Goal: Task Accomplishment & Management: Use online tool/utility

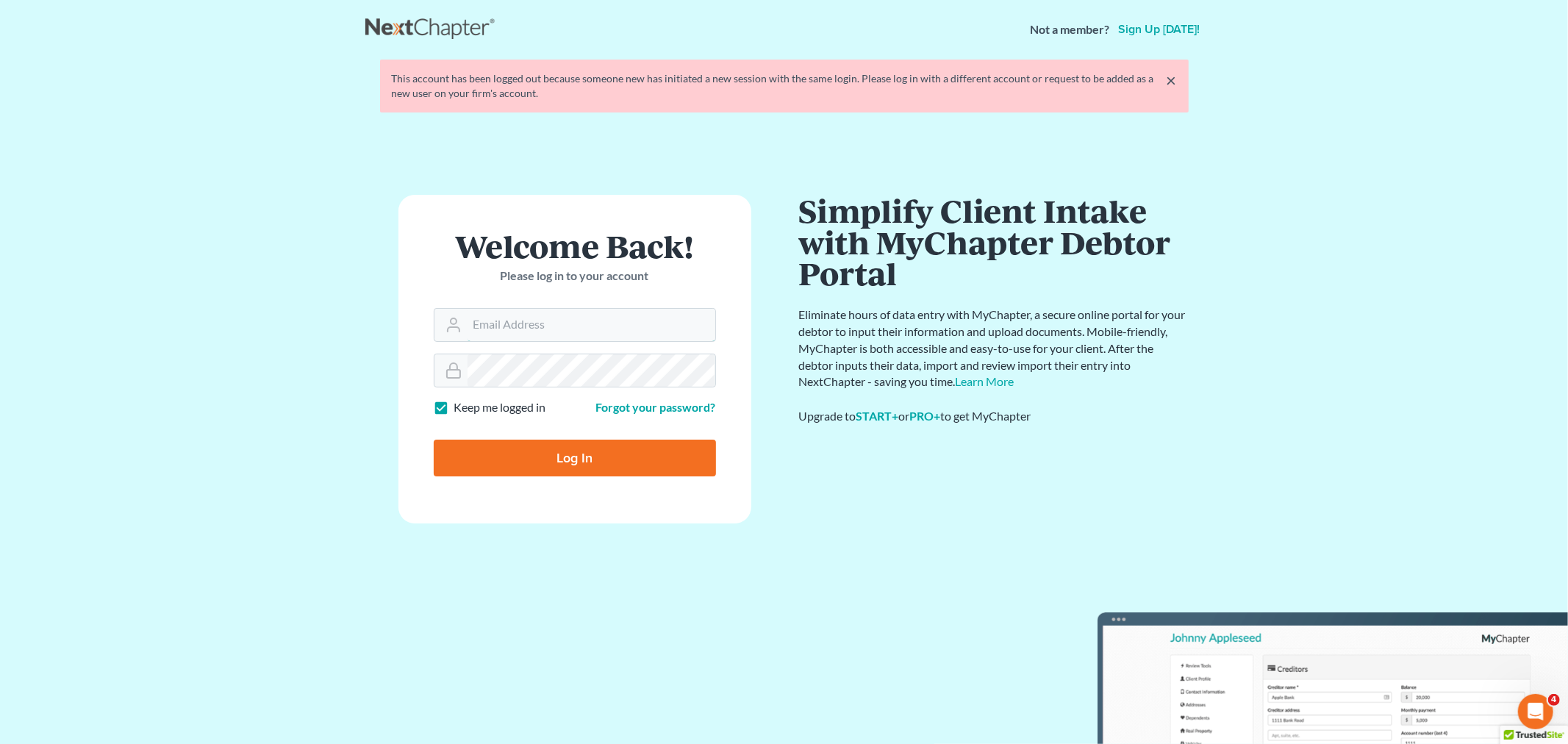
type input "[EMAIL_ADDRESS][DOMAIN_NAME]"
click at [572, 465] on input "Log In" at bounding box center [574, 458] width 282 height 36
type input "Thinking..."
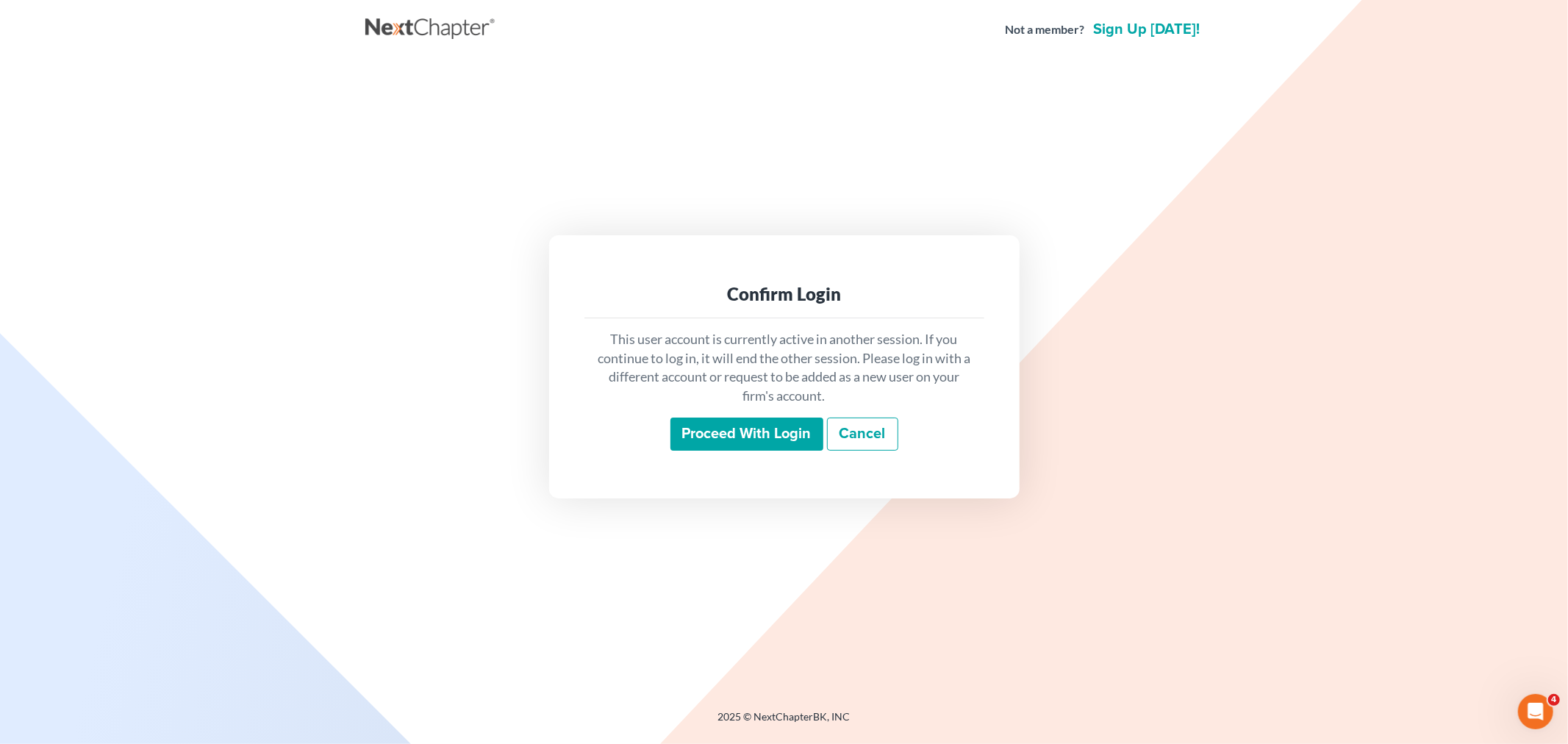
click at [736, 432] on input "Proceed with login" at bounding box center [747, 435] width 153 height 34
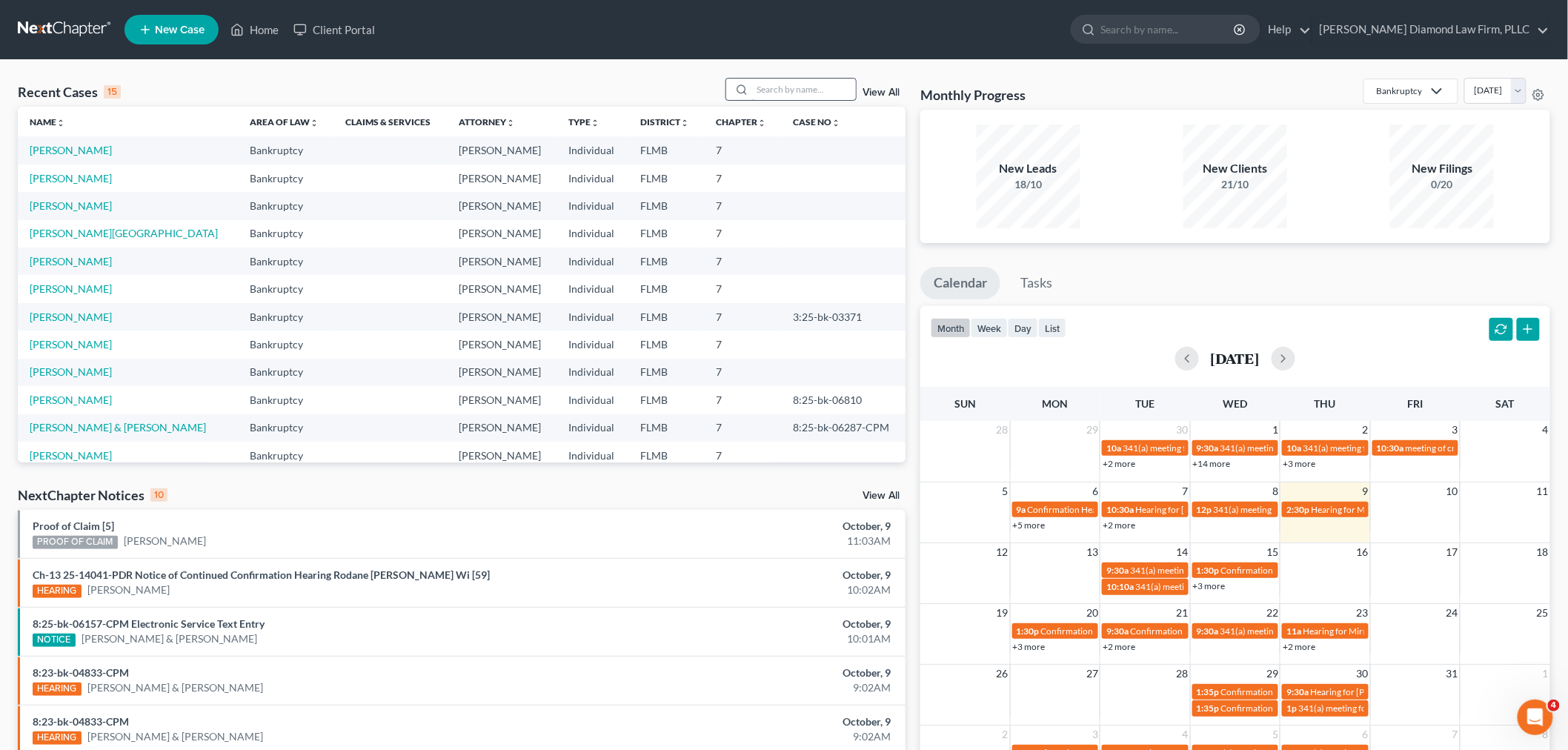
click at [778, 90] on input "search" at bounding box center [804, 90] width 104 height 22
paste input "Greitcha Quinones"
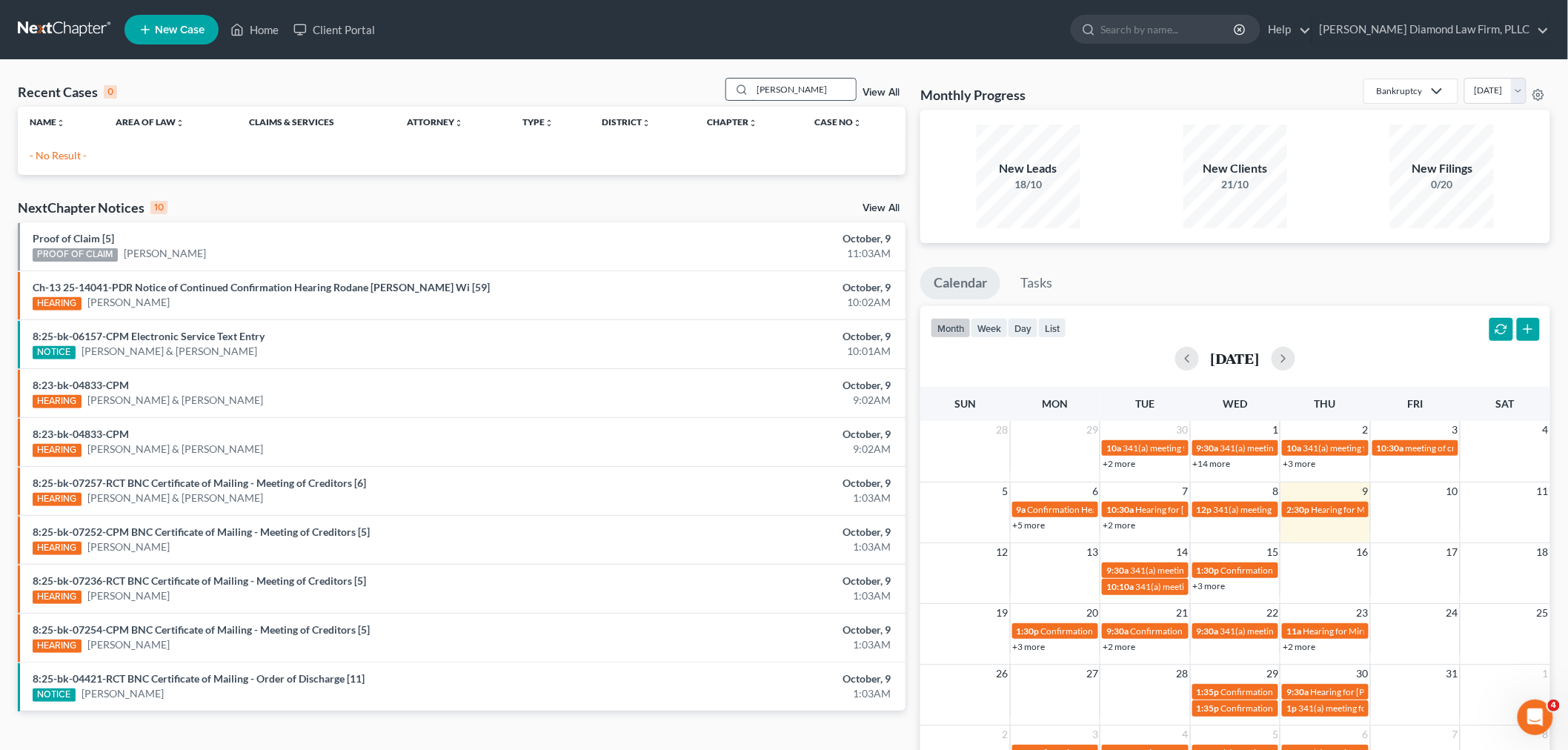
click at [812, 87] on input "Greitcha Quinones" at bounding box center [804, 90] width 104 height 22
type input "[PERSON_NAME]"
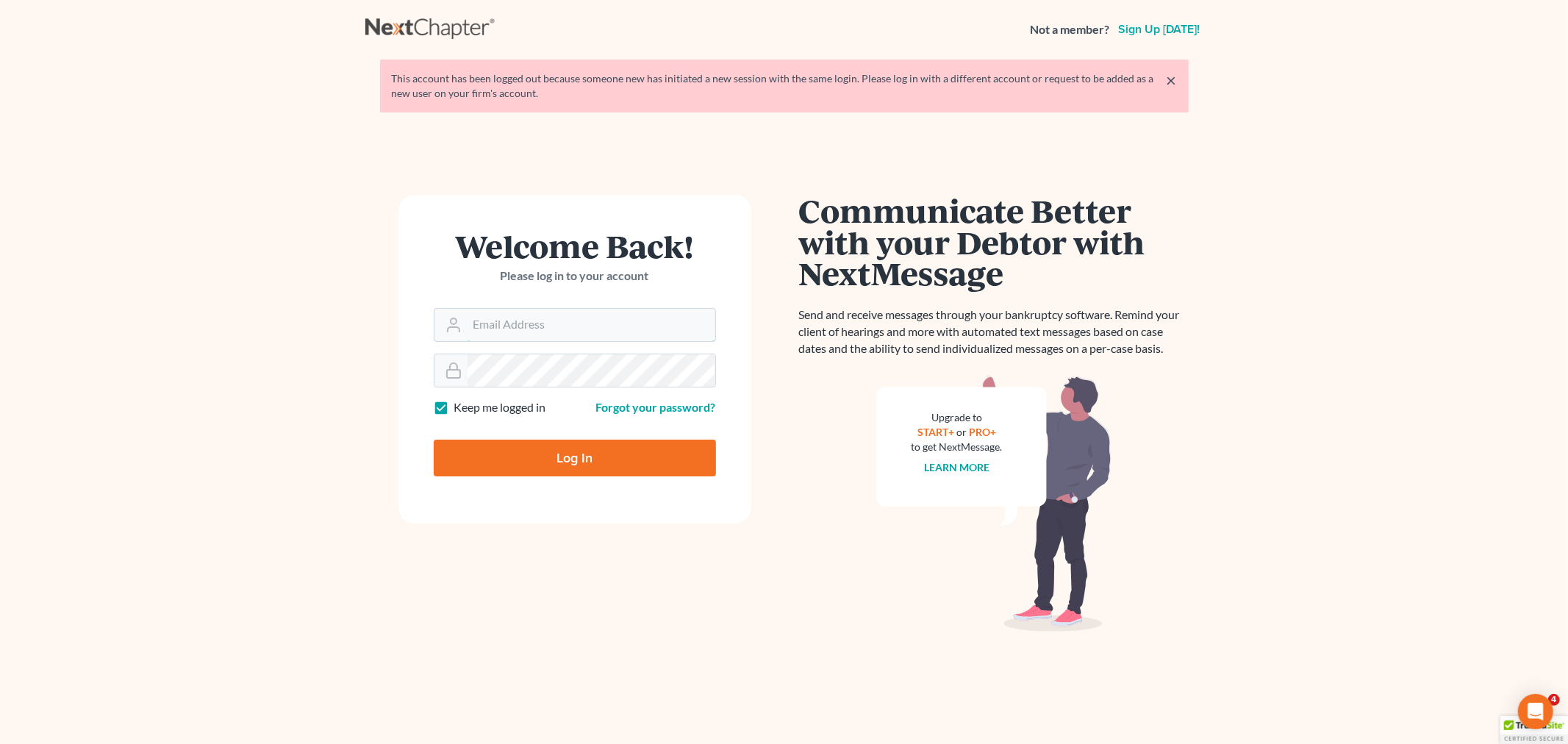
type input "[EMAIL_ADDRESS][DOMAIN_NAME]"
click at [592, 465] on input "Log In" at bounding box center [574, 458] width 282 height 36
type input "Thinking..."
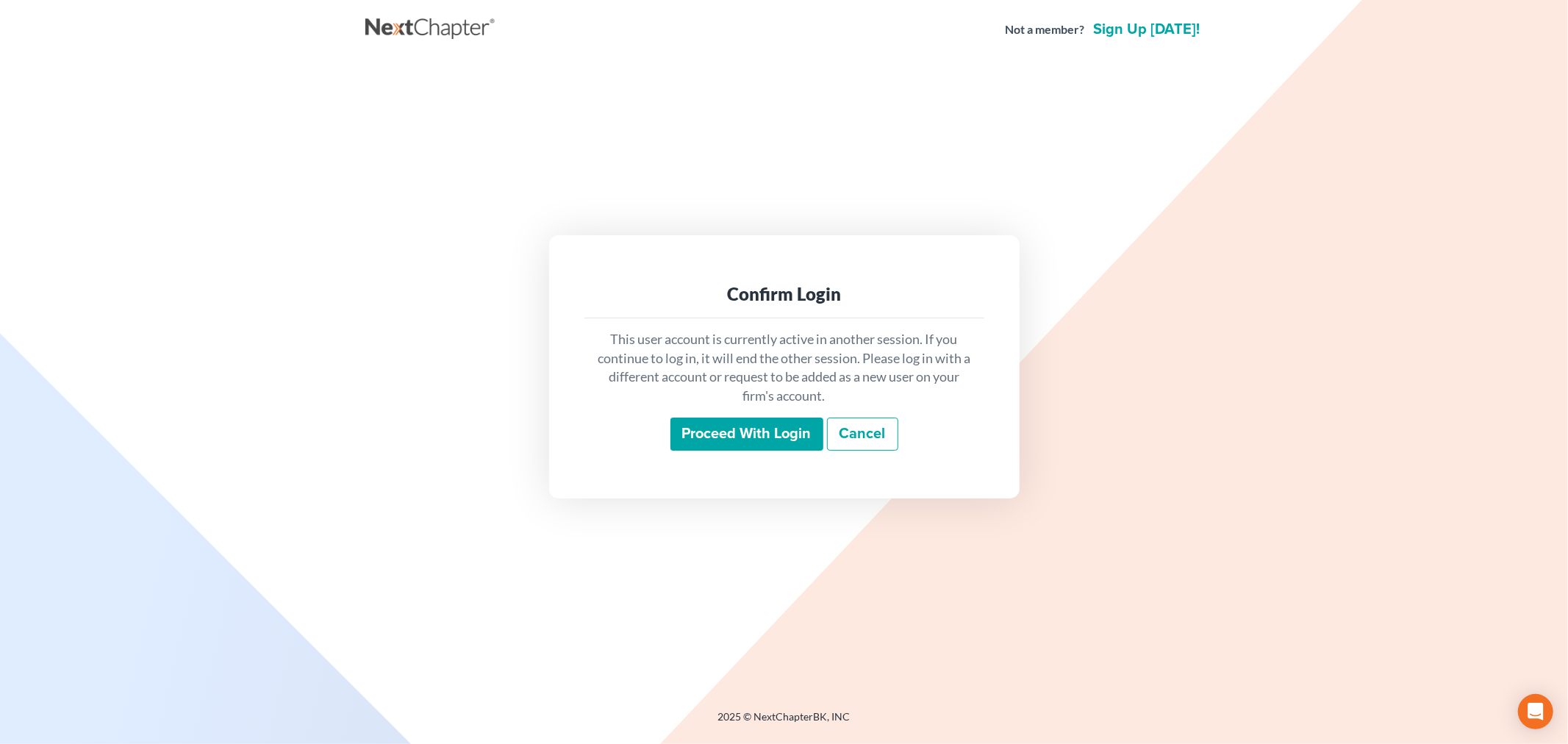
click at [766, 423] on input "Proceed with login" at bounding box center [747, 435] width 153 height 34
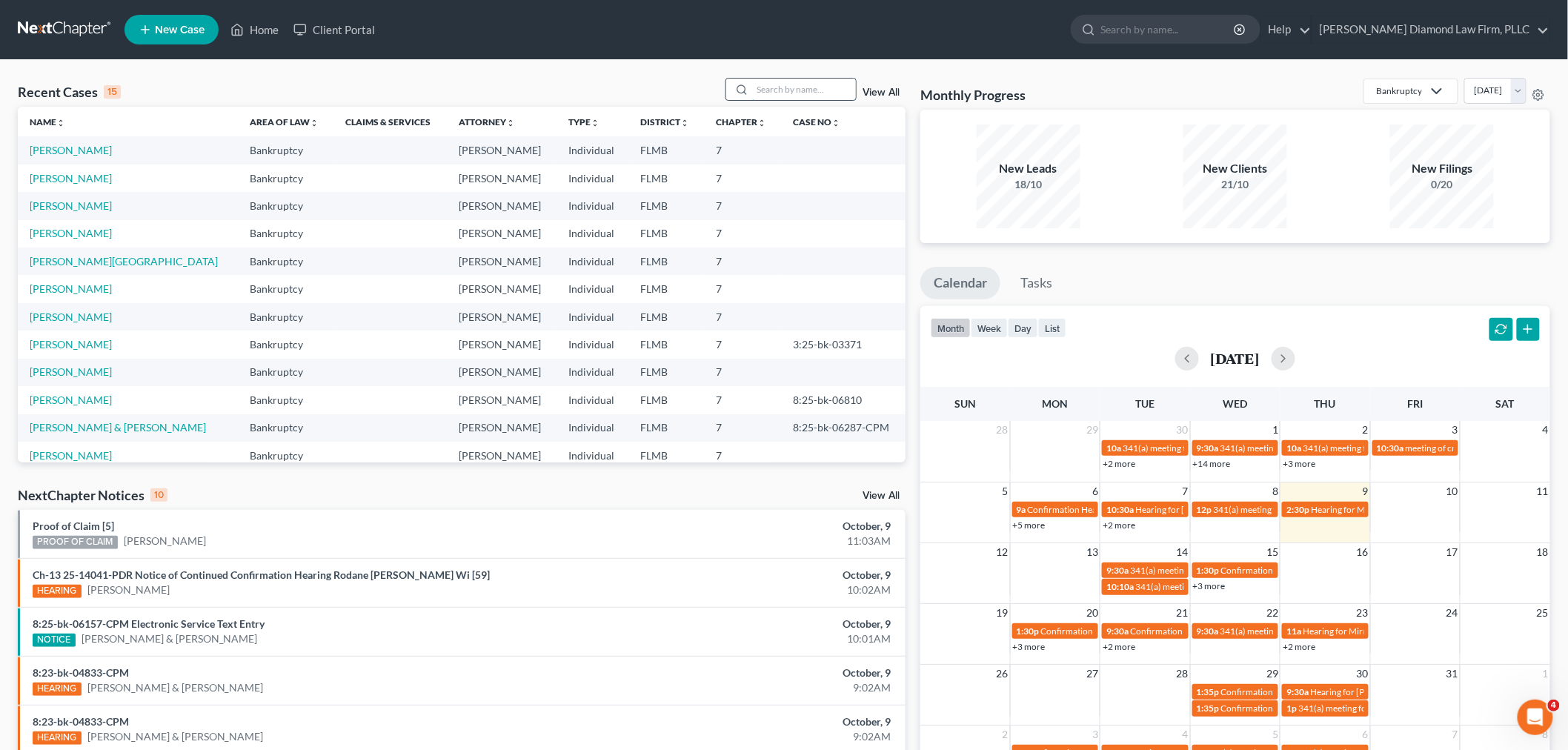
click at [779, 86] on input "search" at bounding box center [804, 90] width 104 height 22
click at [1306, 509] on span "2:30p" at bounding box center [1297, 510] width 23 height 11
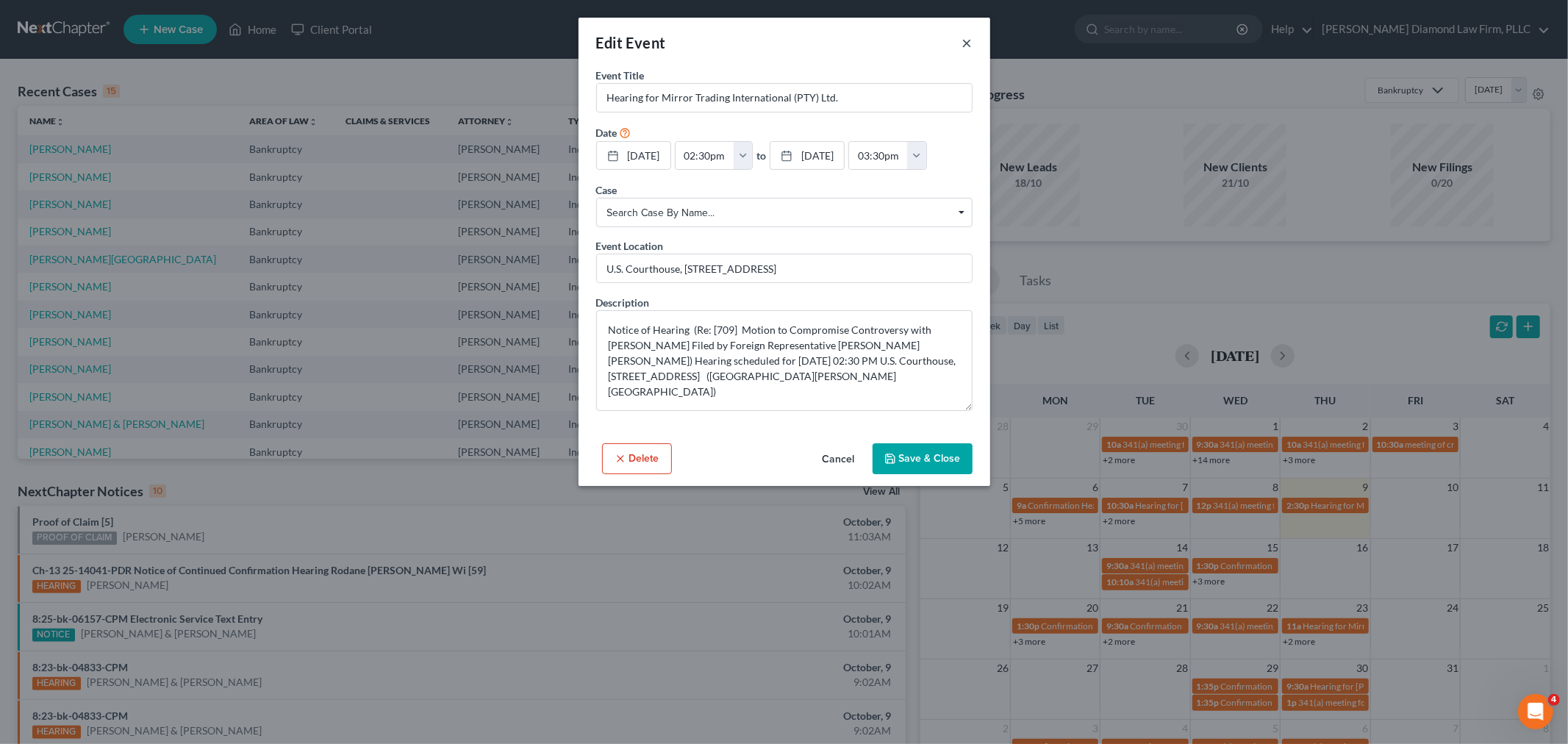
click at [968, 41] on button "×" at bounding box center [967, 43] width 10 height 18
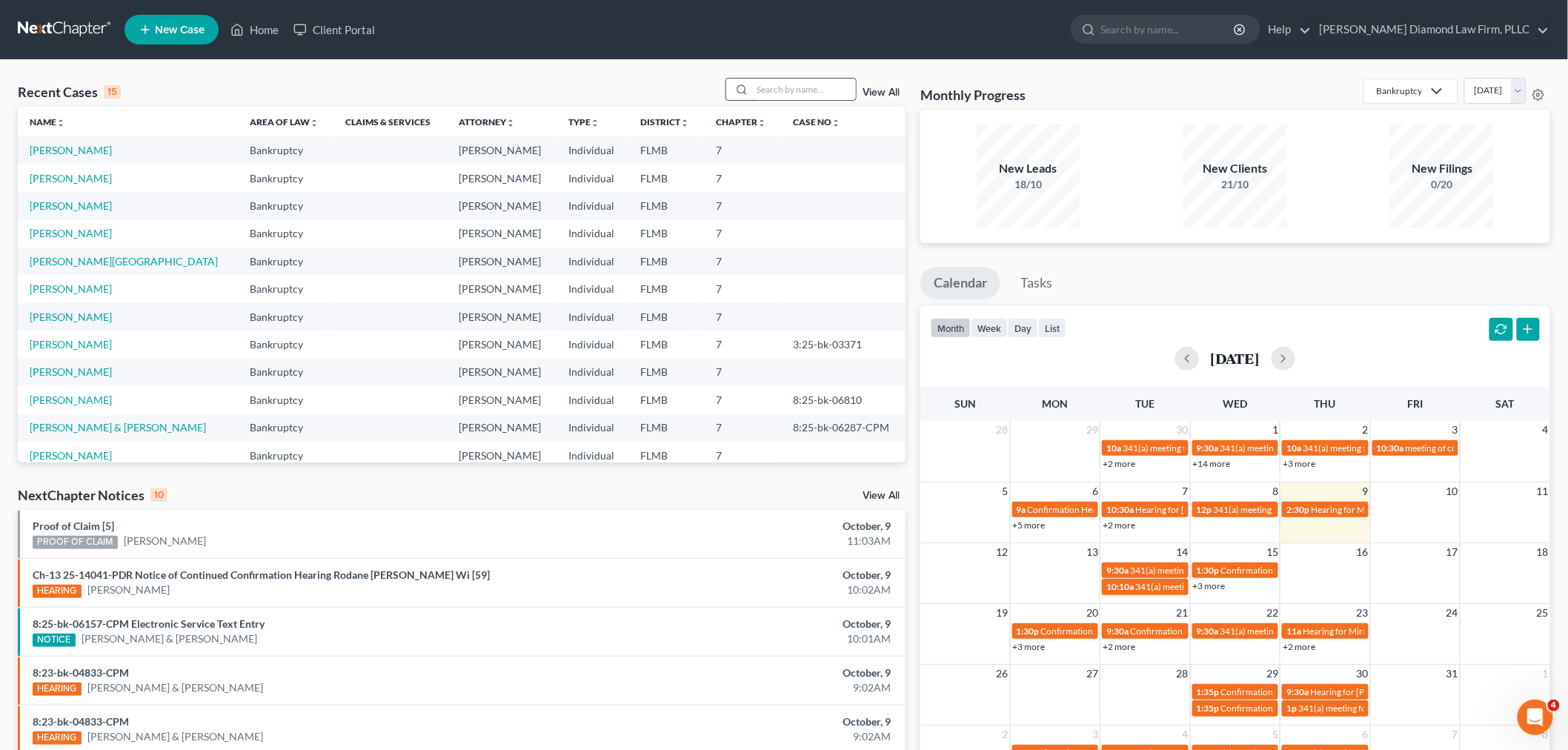
click at [820, 95] on input "search" at bounding box center [804, 90] width 104 height 22
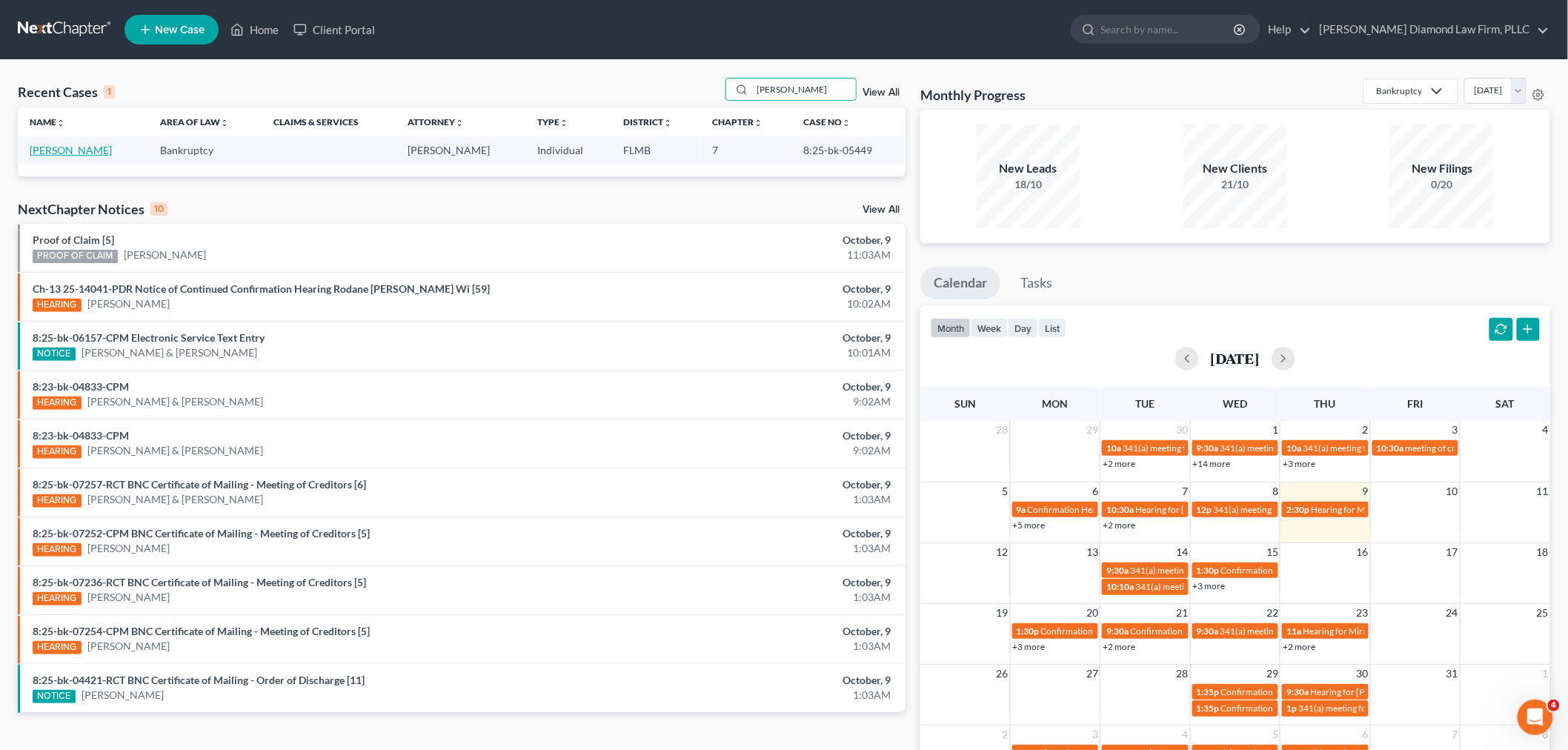
type input "[PERSON_NAME]"
click at [69, 153] on link "[PERSON_NAME]" at bounding box center [70, 150] width 82 height 12
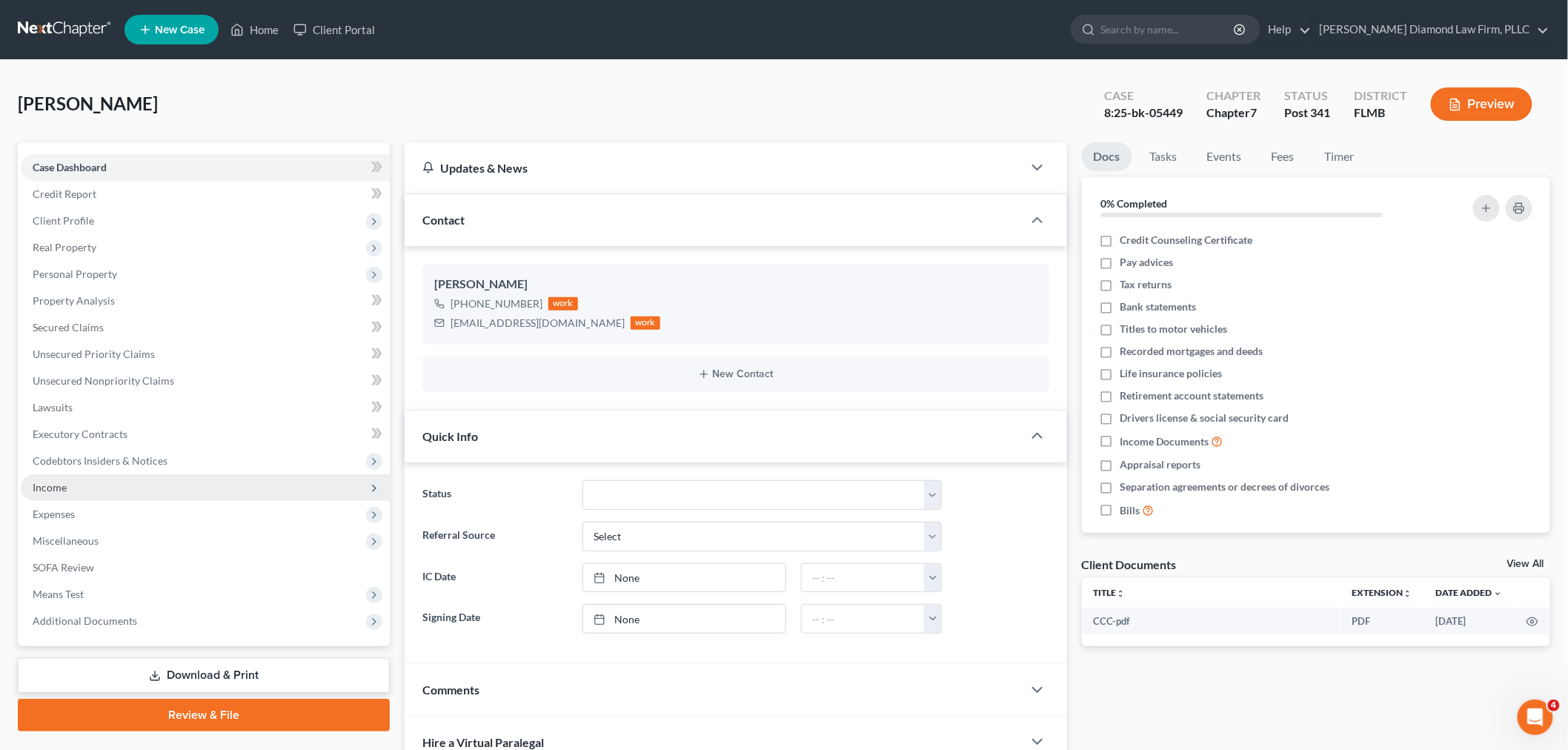
click at [64, 488] on span "Income" at bounding box center [50, 487] width 34 height 12
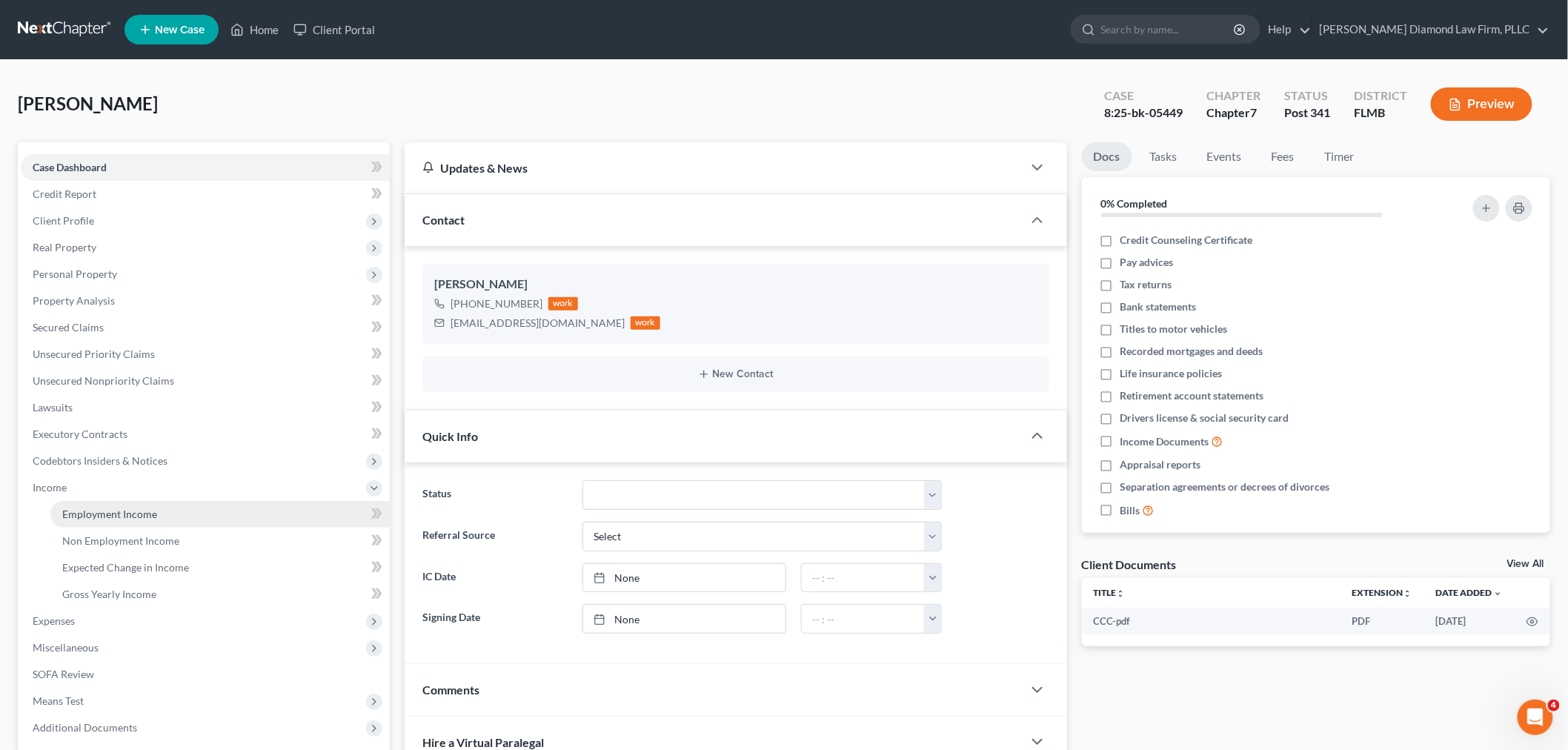
click at [109, 521] on link "Employment Income" at bounding box center [220, 514] width 339 height 27
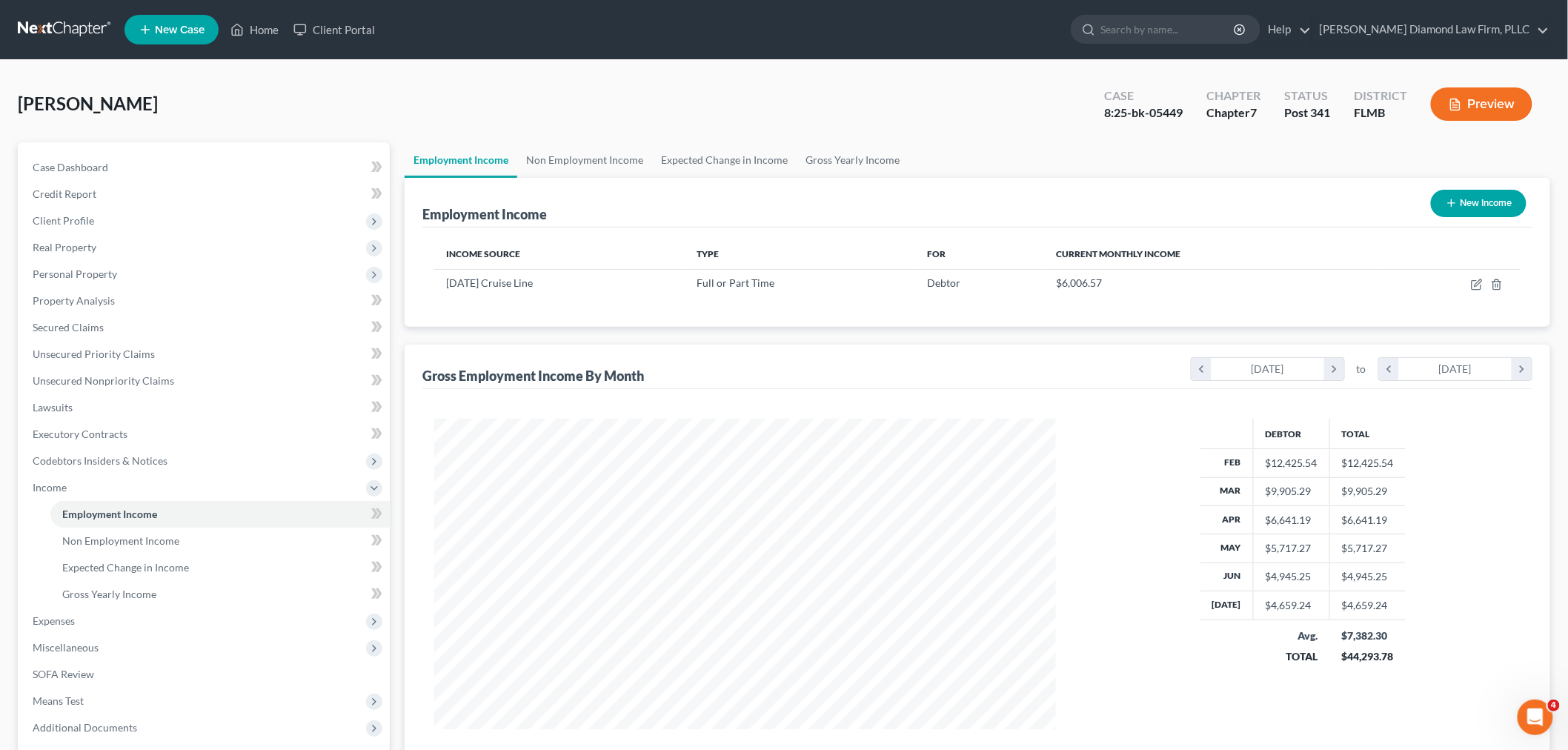
scroll to position [310, 651]
